Goal: Task Accomplishment & Management: Use online tool/utility

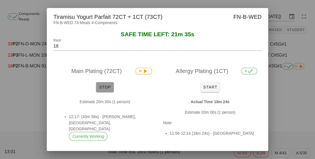
click at [106, 89] on span "Stop" at bounding box center [104, 87] width 13 height 4
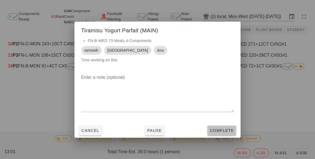
click at [222, 133] on span "Complete" at bounding box center [221, 130] width 24 height 4
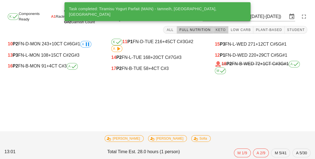
click at [228, 31] on button "Keto" at bounding box center [220, 30] width 15 height 8
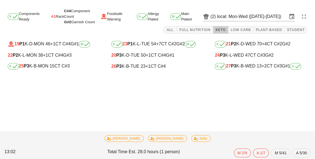
click at [54, 69] on div "K 25 P3 K-B-MON 15 CT C#3" at bounding box center [54, 66] width 92 height 7
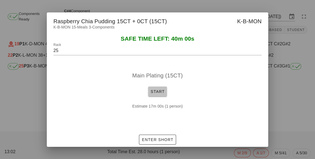
click at [156, 96] on button "Start" at bounding box center [157, 92] width 19 height 10
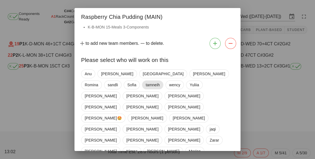
click at [145, 88] on span "tamneih" at bounding box center [152, 85] width 14 height 8
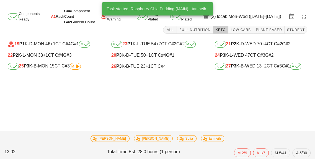
click at [244, 67] on div "K 27 P3 K-B-WED 13 +2 CT C#3 G#1 A" at bounding box center [261, 66] width 92 height 7
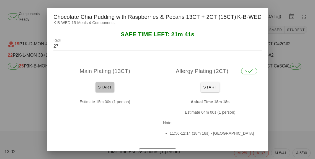
click at [106, 92] on button "Start" at bounding box center [104, 87] width 19 height 10
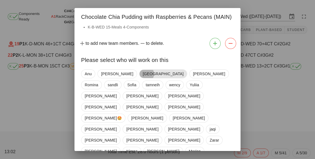
click at [143, 72] on span "[GEOGRAPHIC_DATA]" at bounding box center [163, 74] width 41 height 8
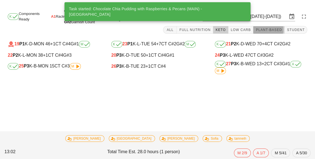
click at [272, 31] on span "Plant-Based" at bounding box center [268, 30] width 27 height 4
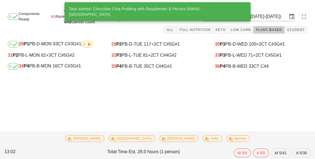
click at [52, 67] on div "K 34 P4 PB-B-MON 16 CT C#3 G#1" at bounding box center [54, 66] width 92 height 7
type input "34"
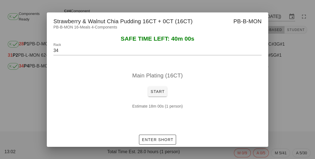
click at [160, 114] on div "Estimate 18m 00s (1 person)" at bounding box center [157, 113] width 208 height 28
click at [161, 94] on span "Start" at bounding box center [157, 91] width 14 height 4
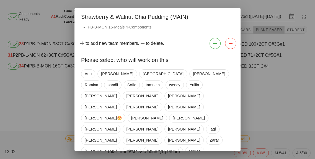
click at [94, 77] on div "Anu [PERSON_NAME] [PERSON_NAME] [PERSON_NAME] tamneih [PERSON_NAME] Yuliia [PER…" at bounding box center [157, 156] width 153 height 179
click at [87, 78] on span "Anu" at bounding box center [88, 74] width 7 height 8
